Goal: Information Seeking & Learning: Learn about a topic

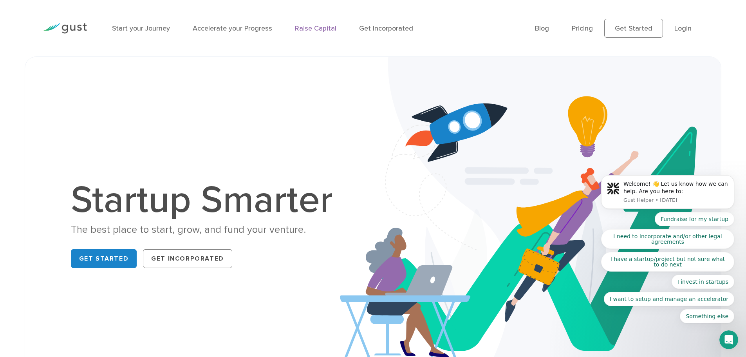
click at [301, 27] on link "Raise Capital" at bounding box center [316, 28] width 42 height 8
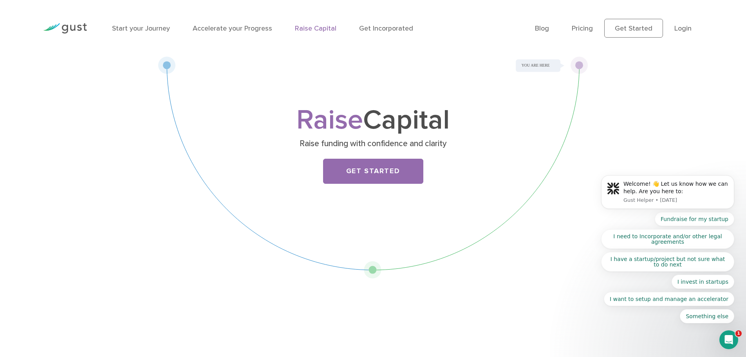
click at [83, 25] on img at bounding box center [65, 28] width 44 height 11
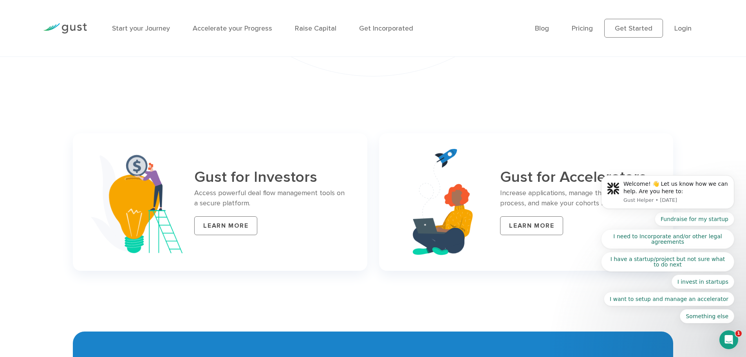
scroll to position [3112, 0]
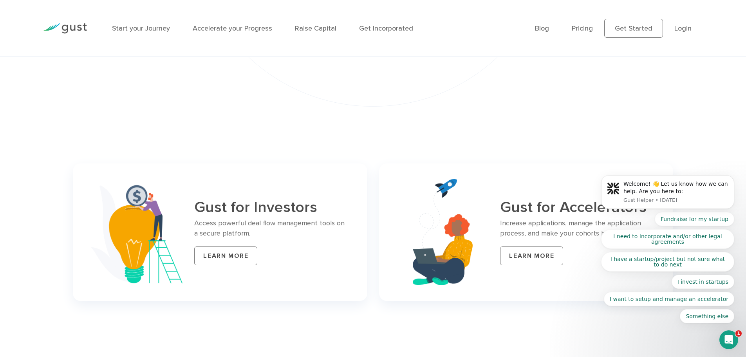
click at [246, 241] on div "Gust for Investors Access powerful deal flow management tools on a secure platf…" at bounding box center [271, 232] width 154 height 66
click at [298, 218] on p "Access powerful deal flow management tools on a secure platform." at bounding box center [271, 228] width 154 height 20
click at [231, 246] on link "LEARN MORE" at bounding box center [225, 255] width 63 height 19
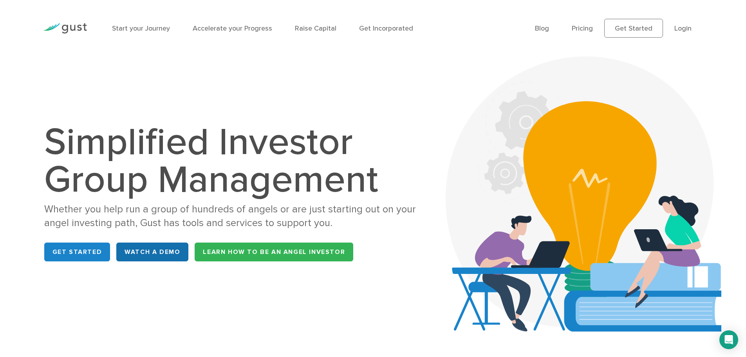
click at [159, 251] on link "WATCH A DEMO" at bounding box center [152, 251] width 72 height 19
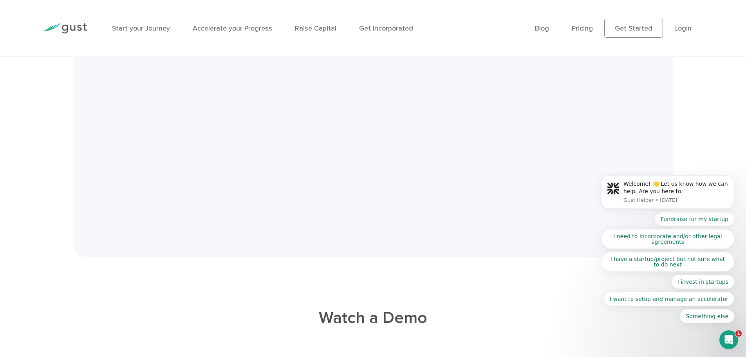
scroll to position [1700, 0]
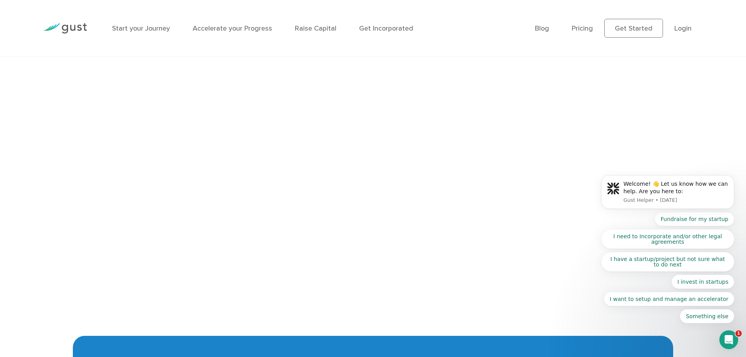
click at [733, 340] on icon "Open Intercom Messenger" at bounding box center [729, 339] width 13 height 13
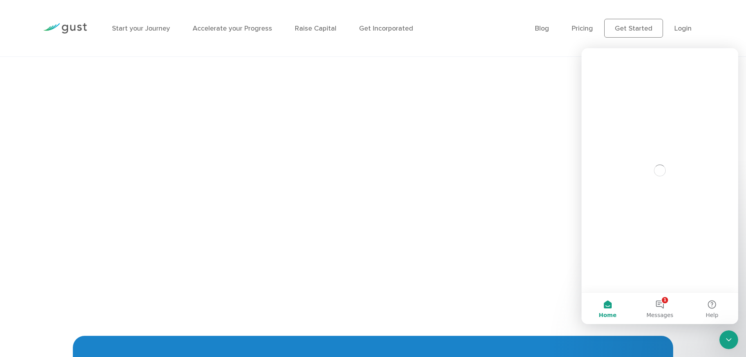
scroll to position [0, 0]
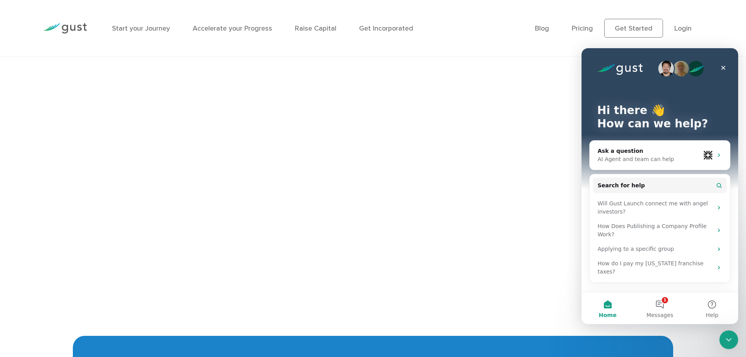
click at [732, 336] on icon "Close Intercom Messenger" at bounding box center [728, 339] width 9 height 9
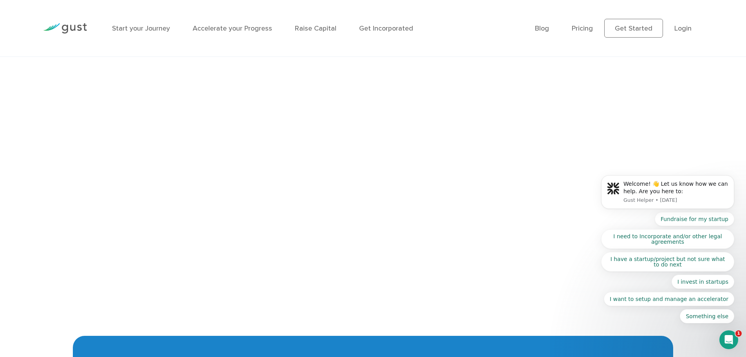
click at [702, 105] on body "Welcome! 👋 Let us know how we can help. Are you here to: Gust Helper • [DATE] F…" at bounding box center [668, 193] width 150 height 277
click at [733, 341] on div "Open Intercom Messenger" at bounding box center [729, 340] width 26 height 26
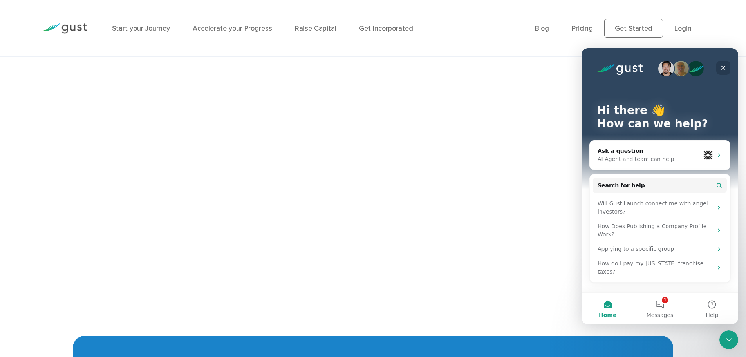
click at [727, 66] on div "Close" at bounding box center [723, 68] width 14 height 14
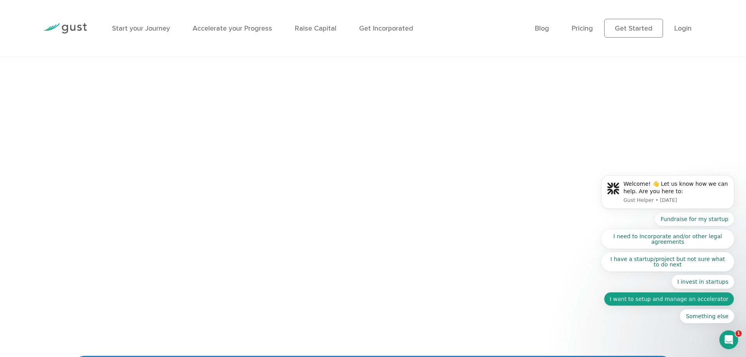
scroll to position [1661, 0]
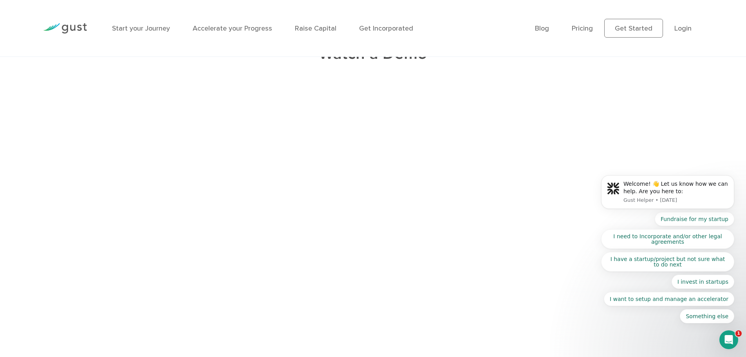
click html "Welcome! 👋 Let us know how we can help. Are you here to: Gust Helper • [DATE] F…"
click at [660, 311] on div "Fundraise for my startup I need to Incorporate and/or other legal agreements I …" at bounding box center [667, 267] width 133 height 111
drag, startPoint x: 684, startPoint y: 27, endPoint x: 703, endPoint y: 47, distance: 27.1
click at [703, 47] on div "Blog FAQ Pricing Get Started Login Login" at bounding box center [619, 28] width 180 height 42
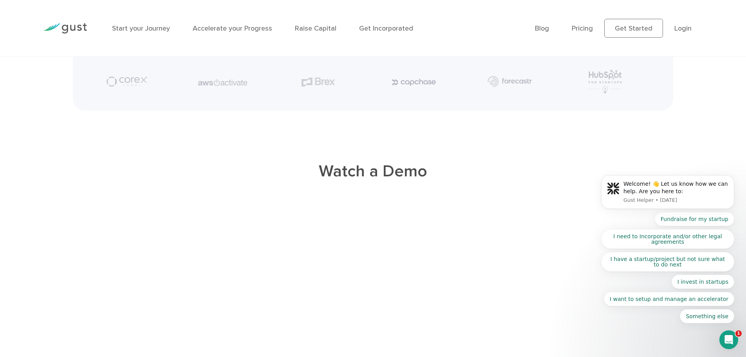
scroll to position [1700, 0]
